Goal: Transaction & Acquisition: Purchase product/service

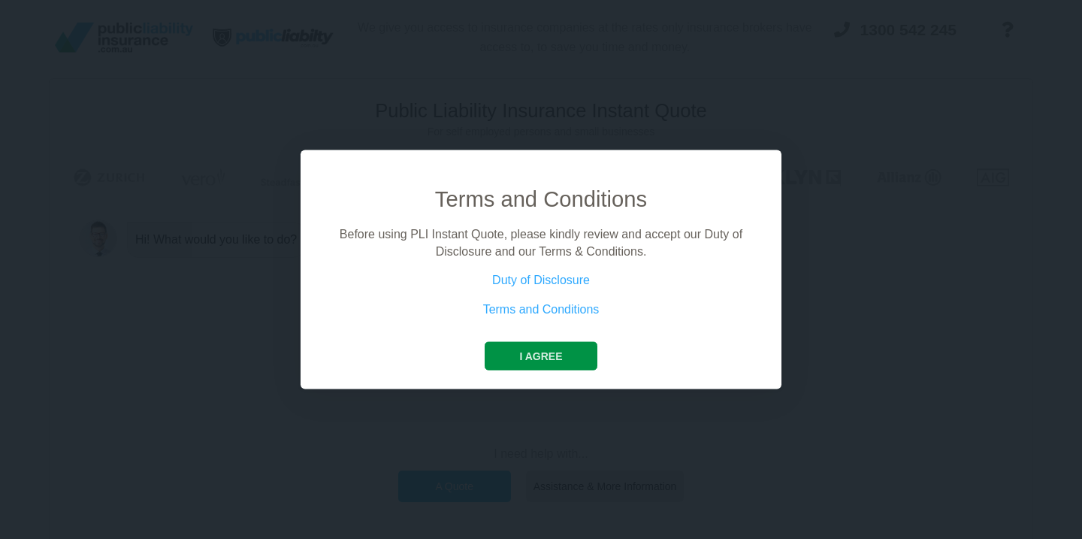
click at [569, 355] on button "I agree" at bounding box center [541, 356] width 112 height 29
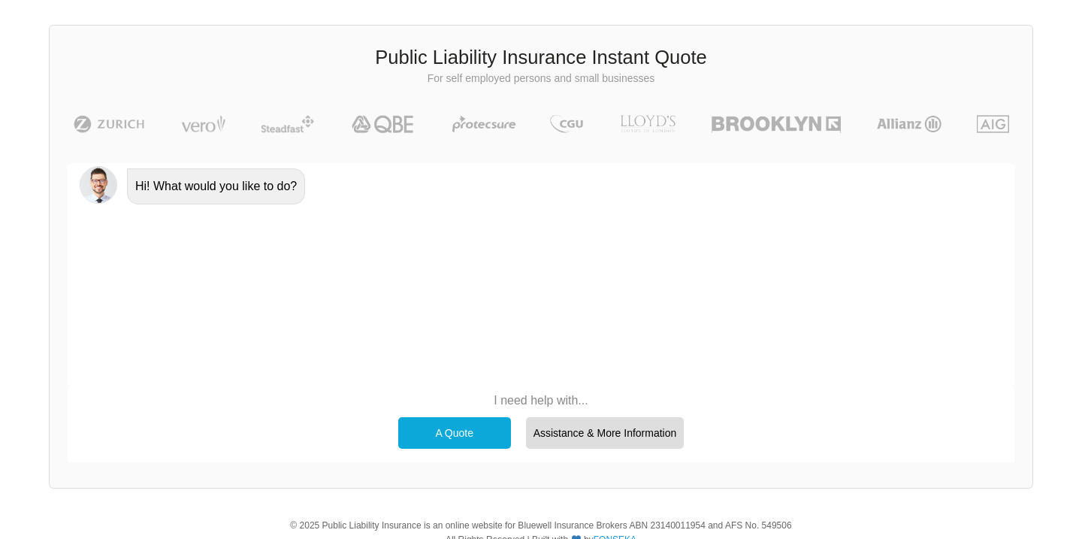
scroll to position [57, 0]
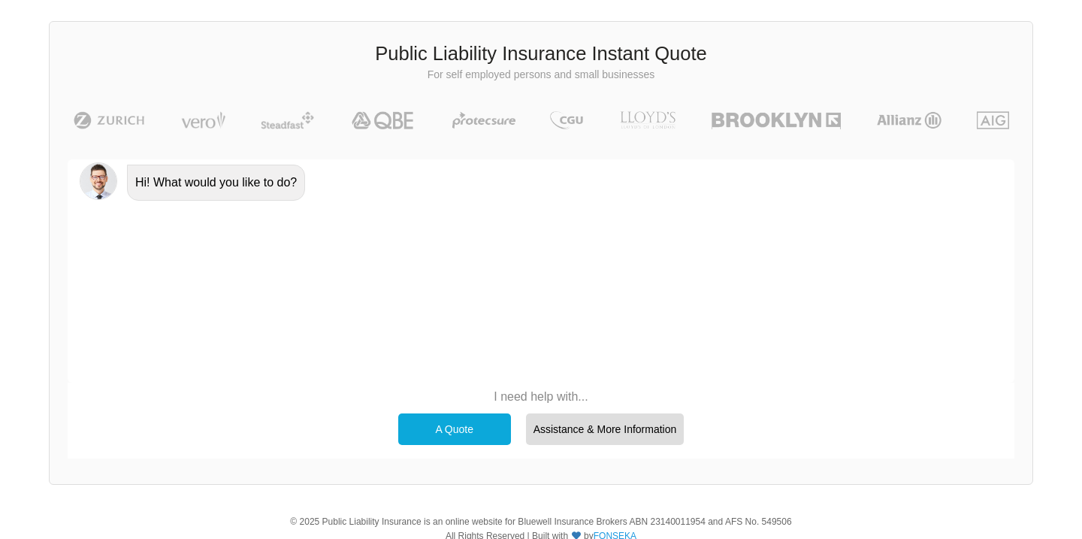
click at [464, 429] on div "A Quote" at bounding box center [454, 429] width 113 height 32
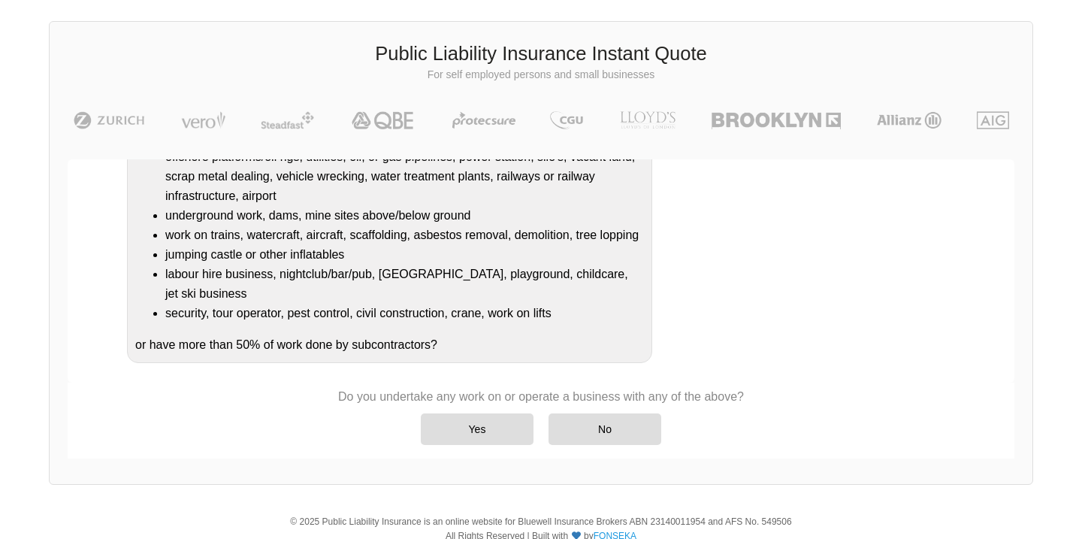
scroll to position [228, 0]
click at [494, 429] on div "Yes" at bounding box center [477, 429] width 113 height 32
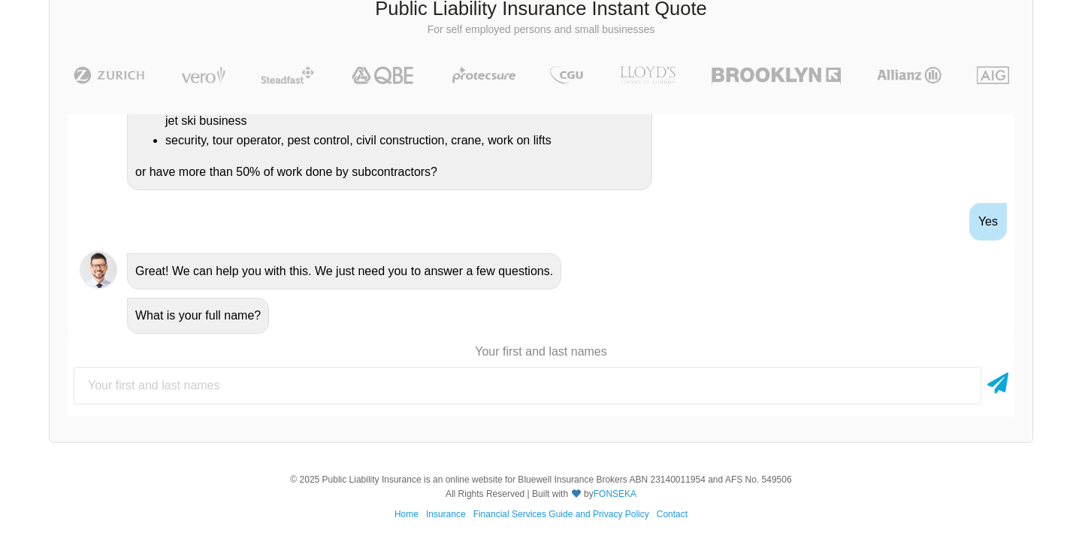
scroll to position [106, 0]
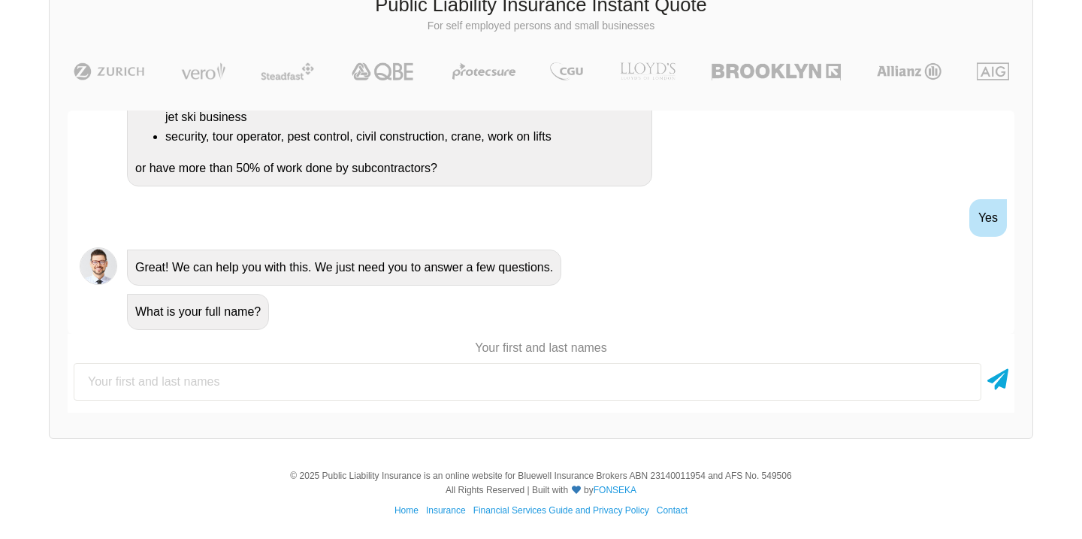
click at [387, 391] on input "text" at bounding box center [528, 382] width 908 height 38
type input "[PERSON_NAME]"
click at [999, 382] on icon at bounding box center [997, 376] width 21 height 27
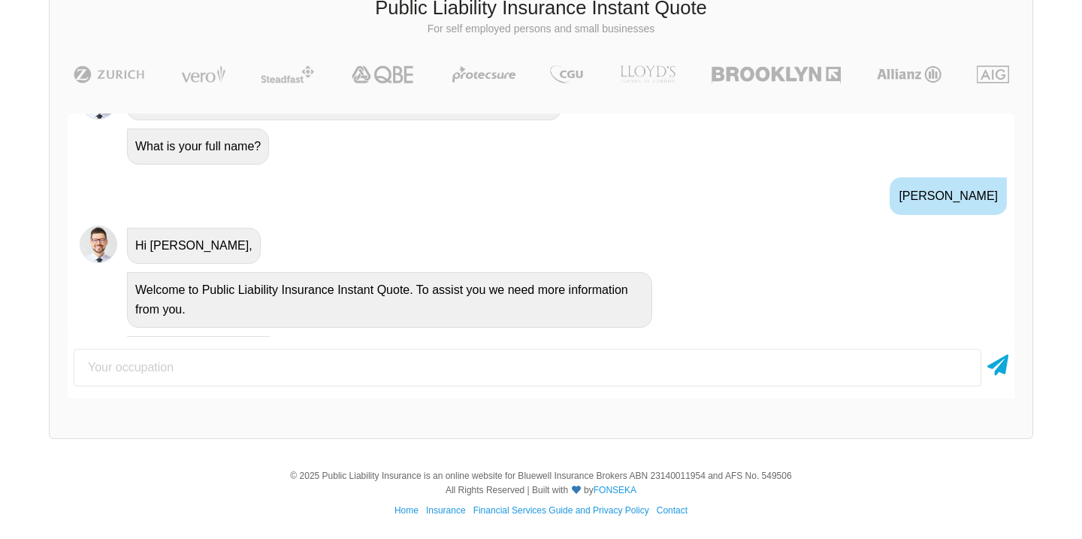
scroll to position [563, 0]
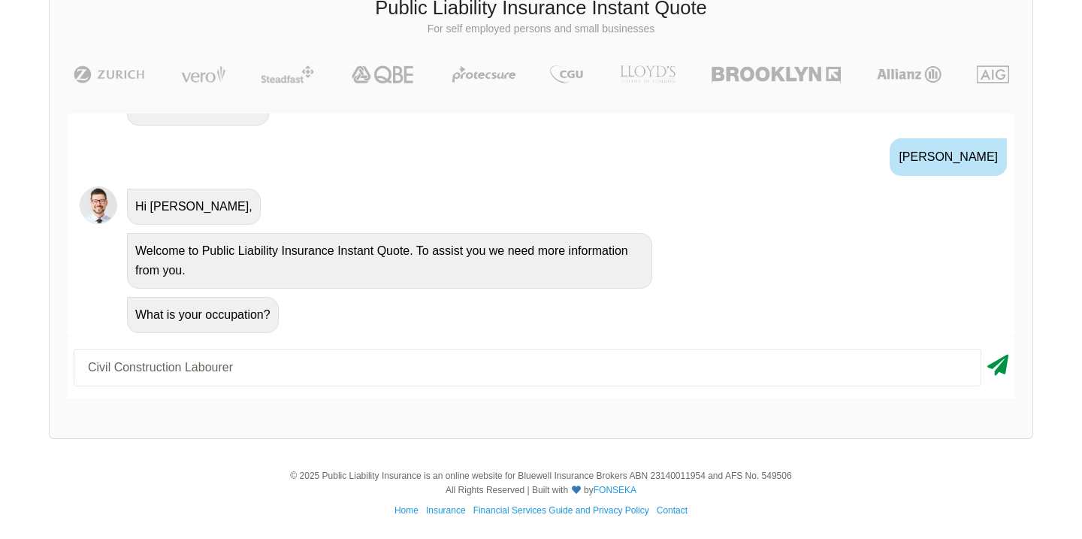
type input "Civil Construction Labourer"
click at [1004, 369] on icon at bounding box center [997, 362] width 21 height 27
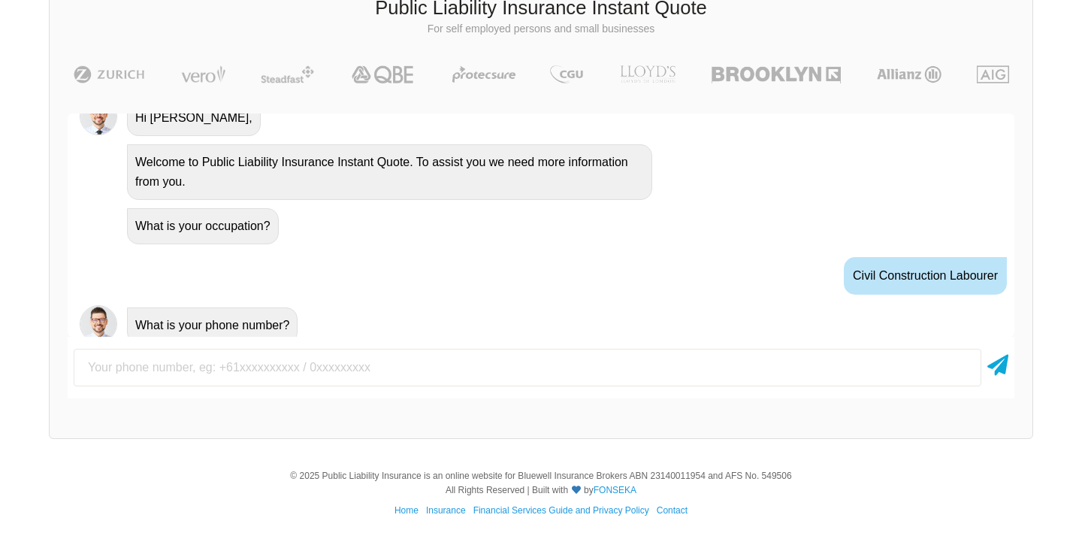
scroll to position [662, 0]
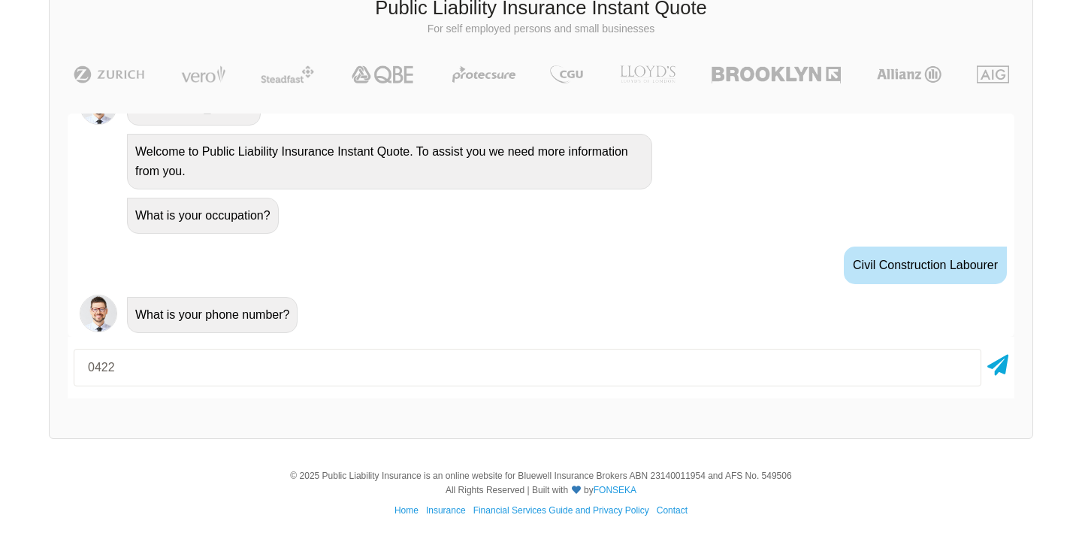
click at [214, 376] on input "0422" at bounding box center [528, 368] width 908 height 38
type input "0422520501"
click at [999, 367] on icon at bounding box center [997, 362] width 21 height 27
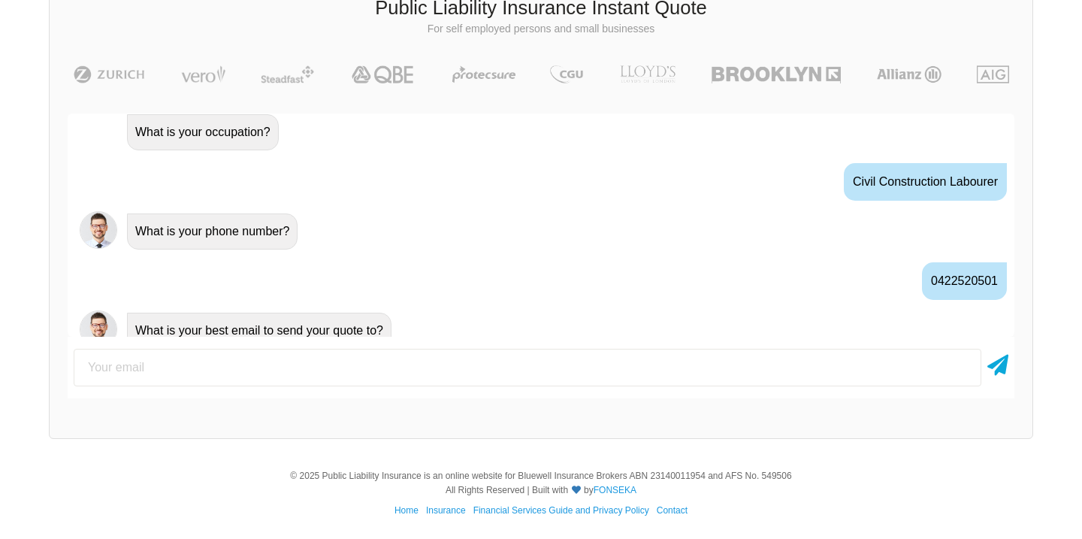
scroll to position [761, 0]
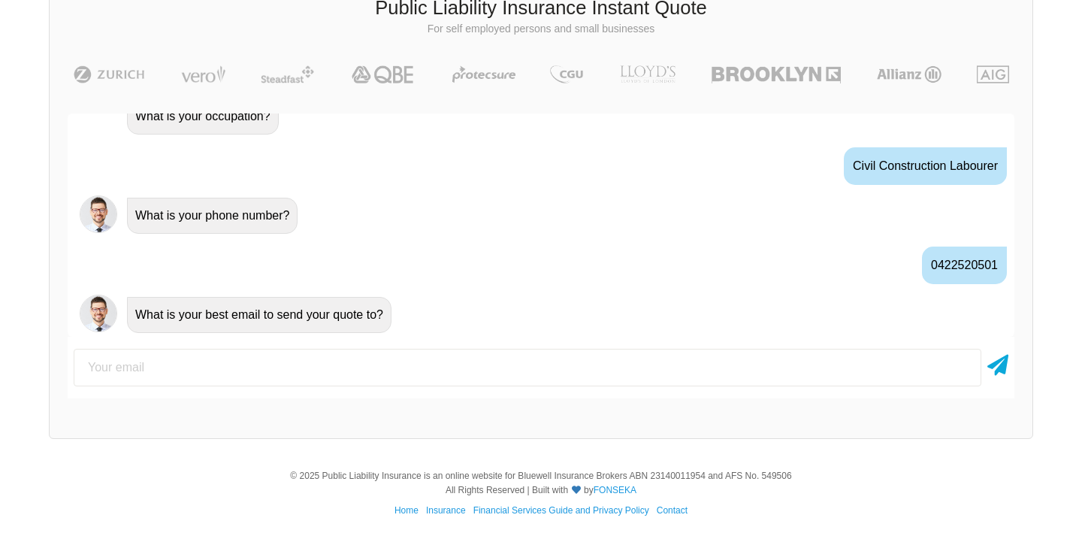
type input "s"
type input "[EMAIL_ADDRESS][DOMAIN_NAME]"
click at [1003, 365] on icon at bounding box center [997, 362] width 21 height 27
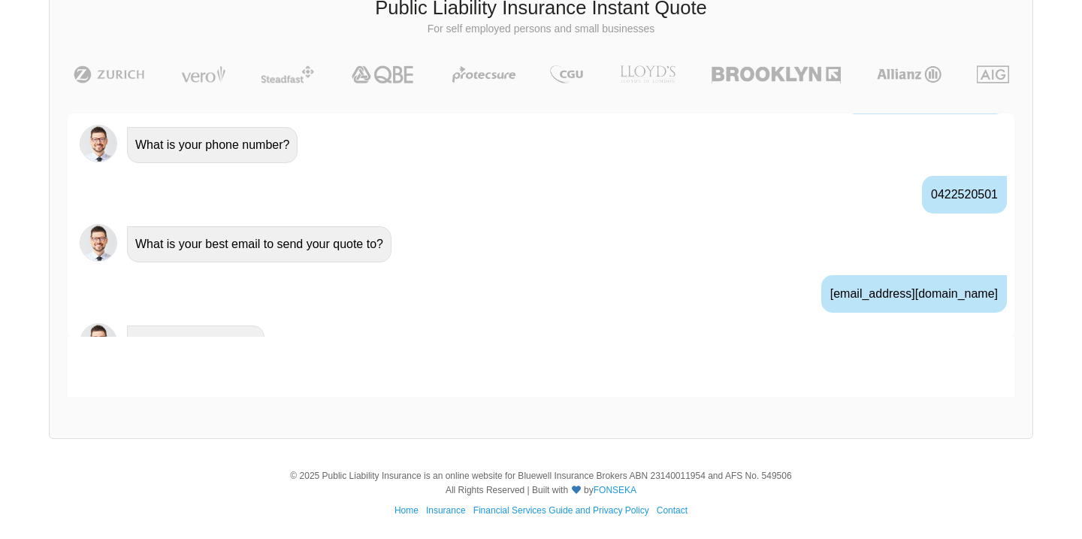
scroll to position [860, 0]
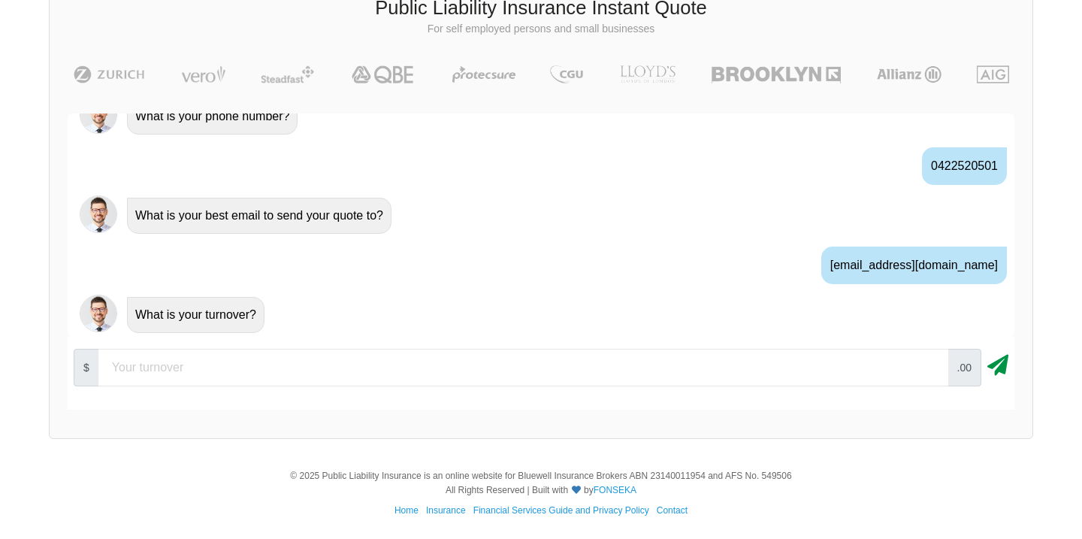
click at [993, 364] on icon at bounding box center [997, 362] width 21 height 27
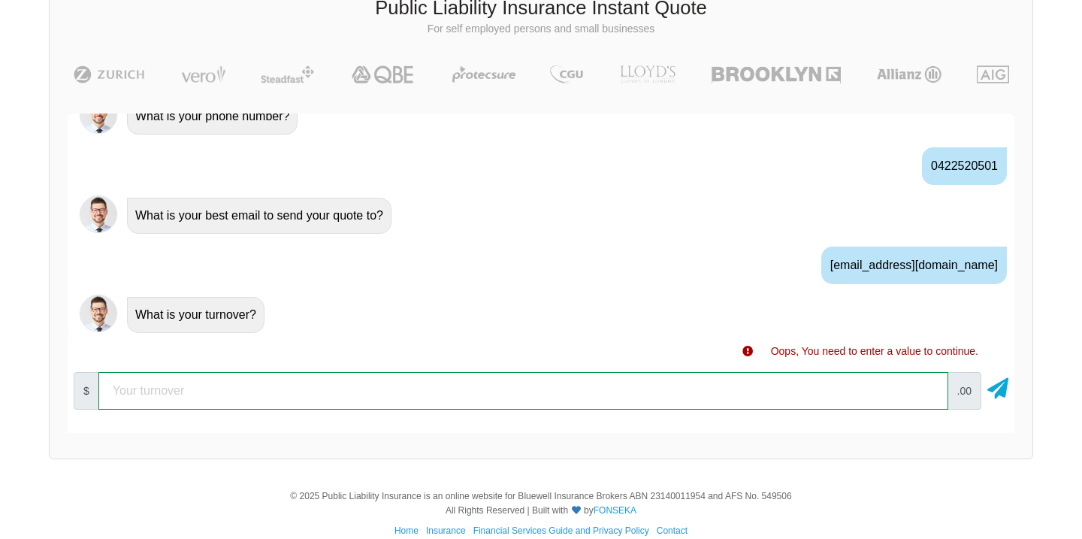
click at [599, 387] on input "number" at bounding box center [523, 391] width 850 height 38
type input "80000"
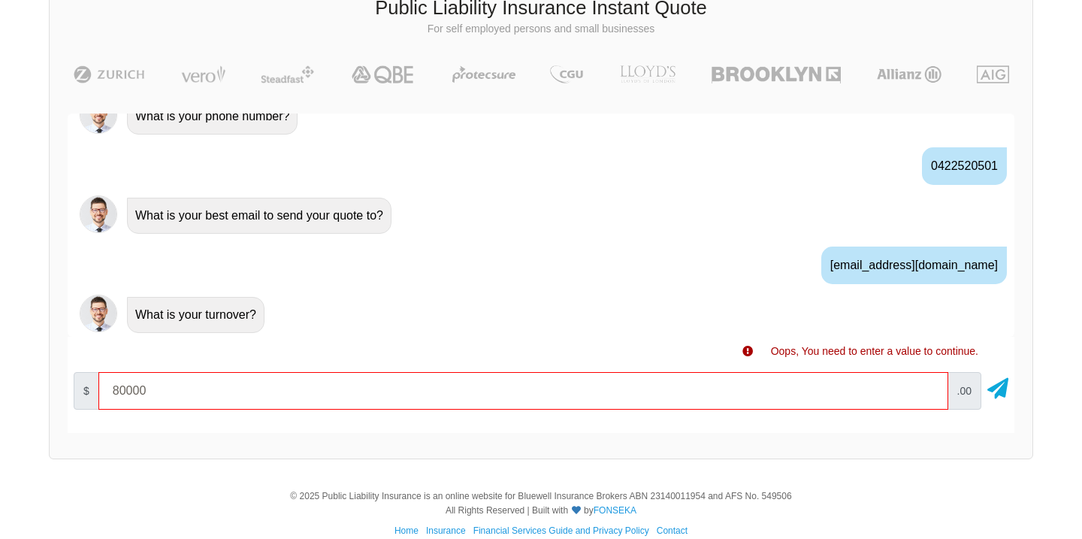
click at [639, 308] on div "What is your turnover?" at bounding box center [561, 314] width 881 height 38
click at [997, 397] on icon at bounding box center [997, 385] width 21 height 27
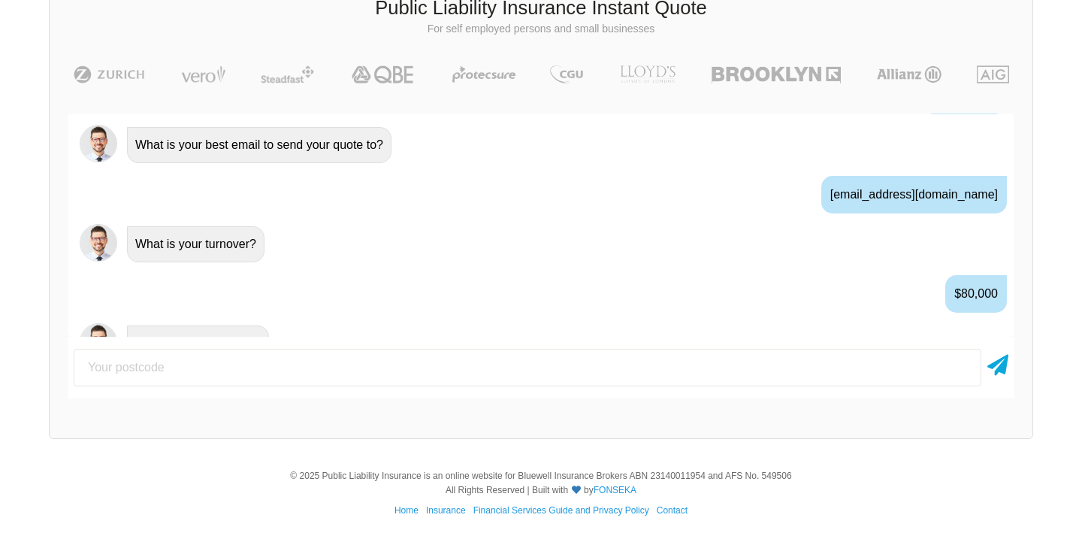
scroll to position [959, 0]
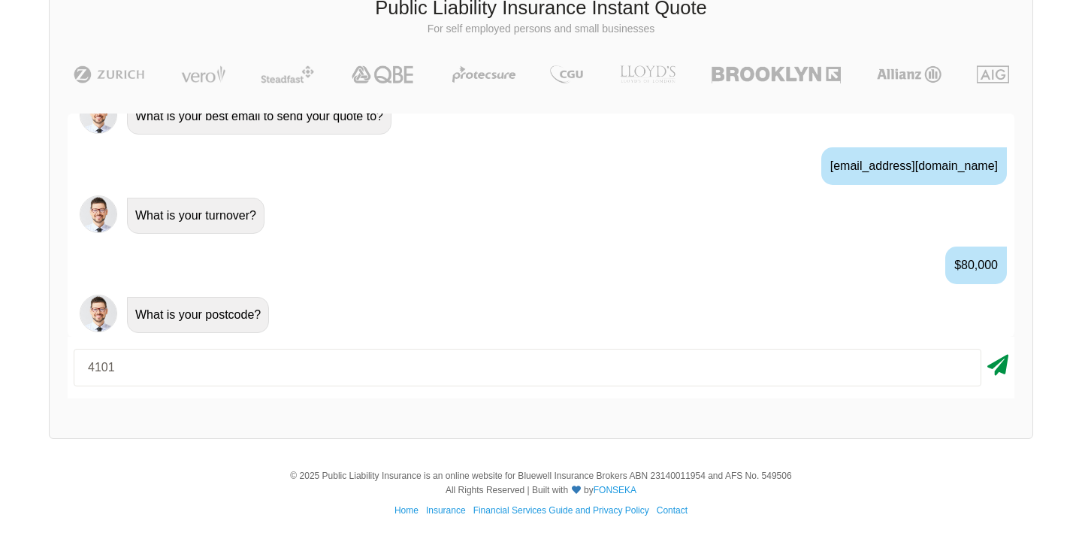
type input "4101"
click at [1001, 369] on icon at bounding box center [997, 362] width 21 height 27
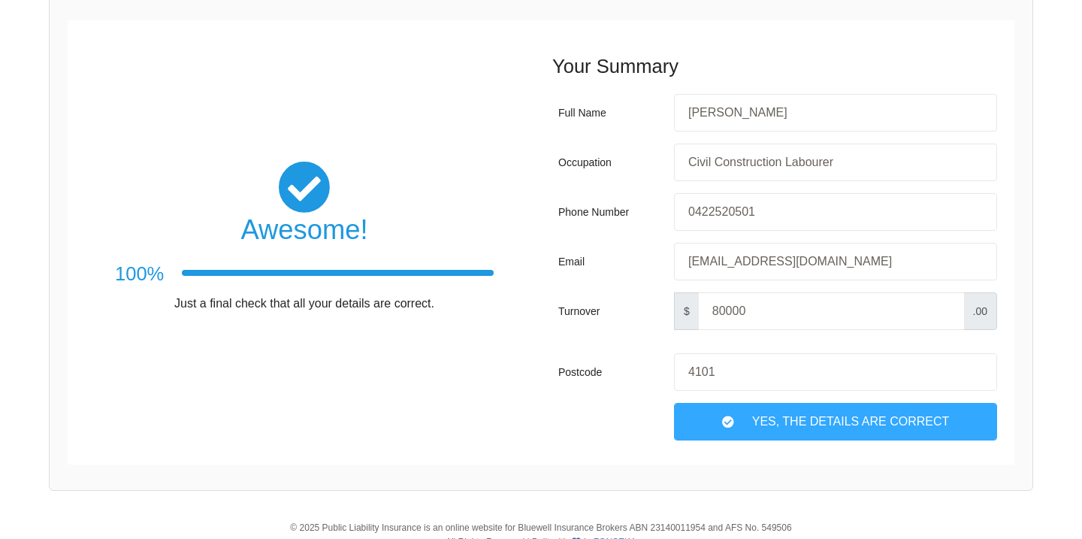
scroll to position [194, 0]
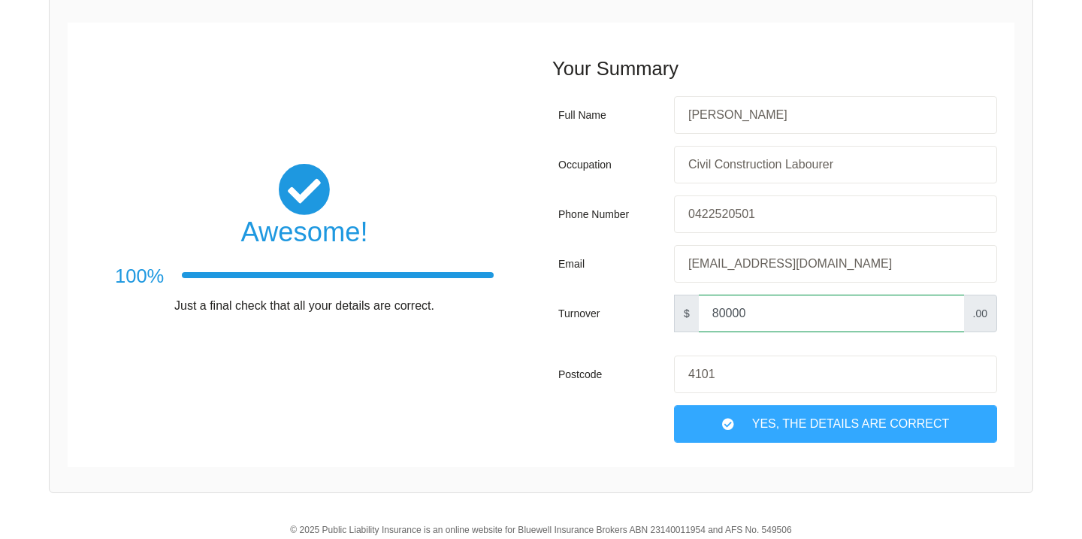
click at [717, 312] on input "80000" at bounding box center [831, 314] width 265 height 38
click at [633, 390] on div "Postcode" at bounding box center [613, 374] width 110 height 38
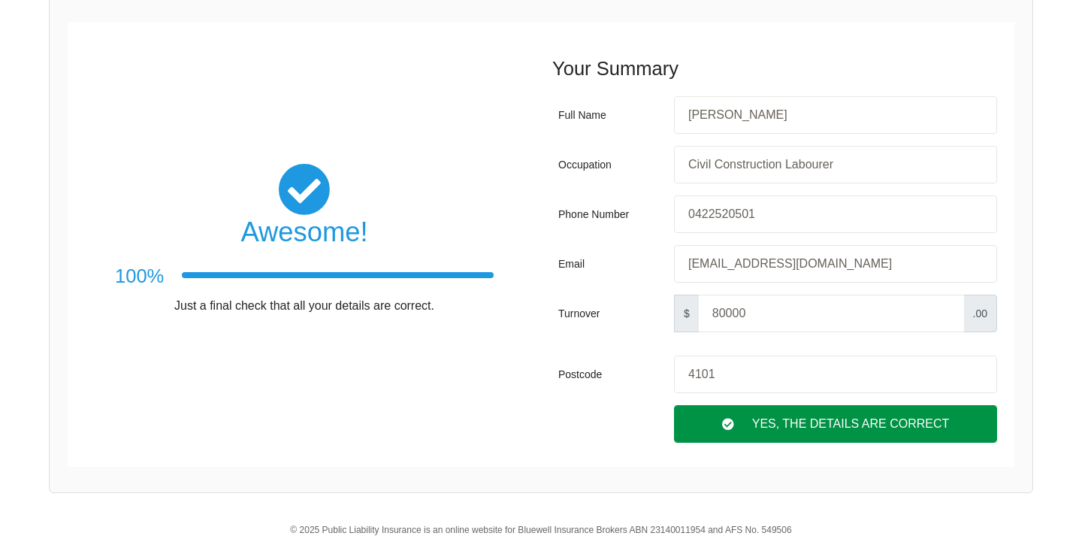
click at [769, 428] on div "Yes, The Details are correct" at bounding box center [835, 424] width 323 height 38
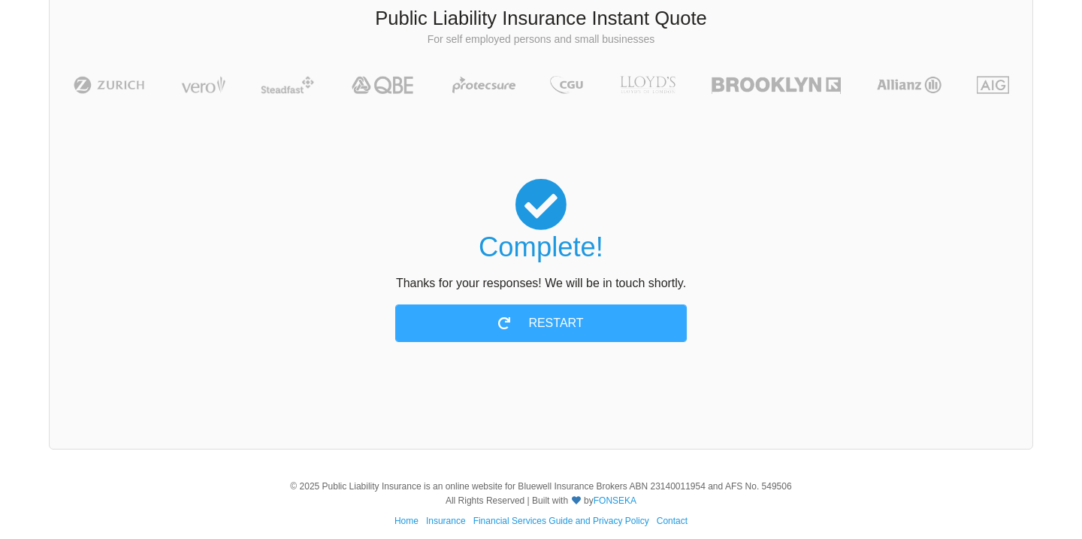
scroll to position [95, 0]
